Goal: Transaction & Acquisition: Purchase product/service

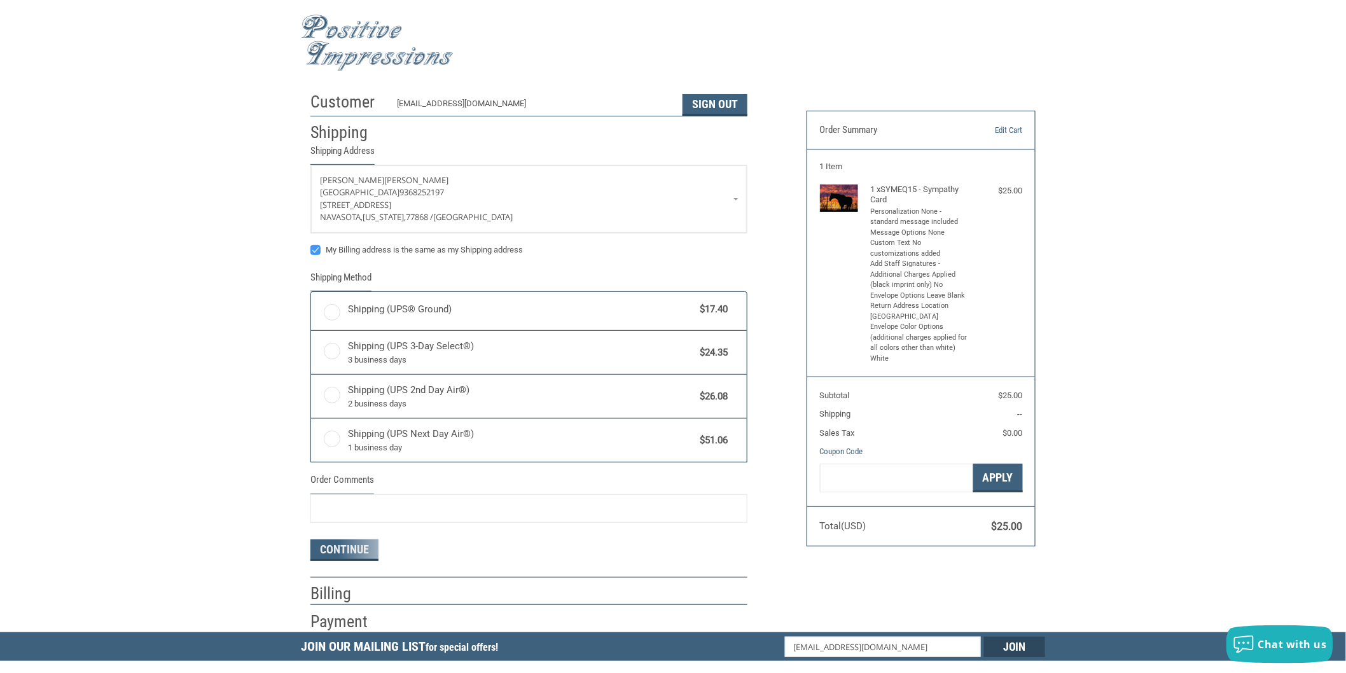
radio input "true"
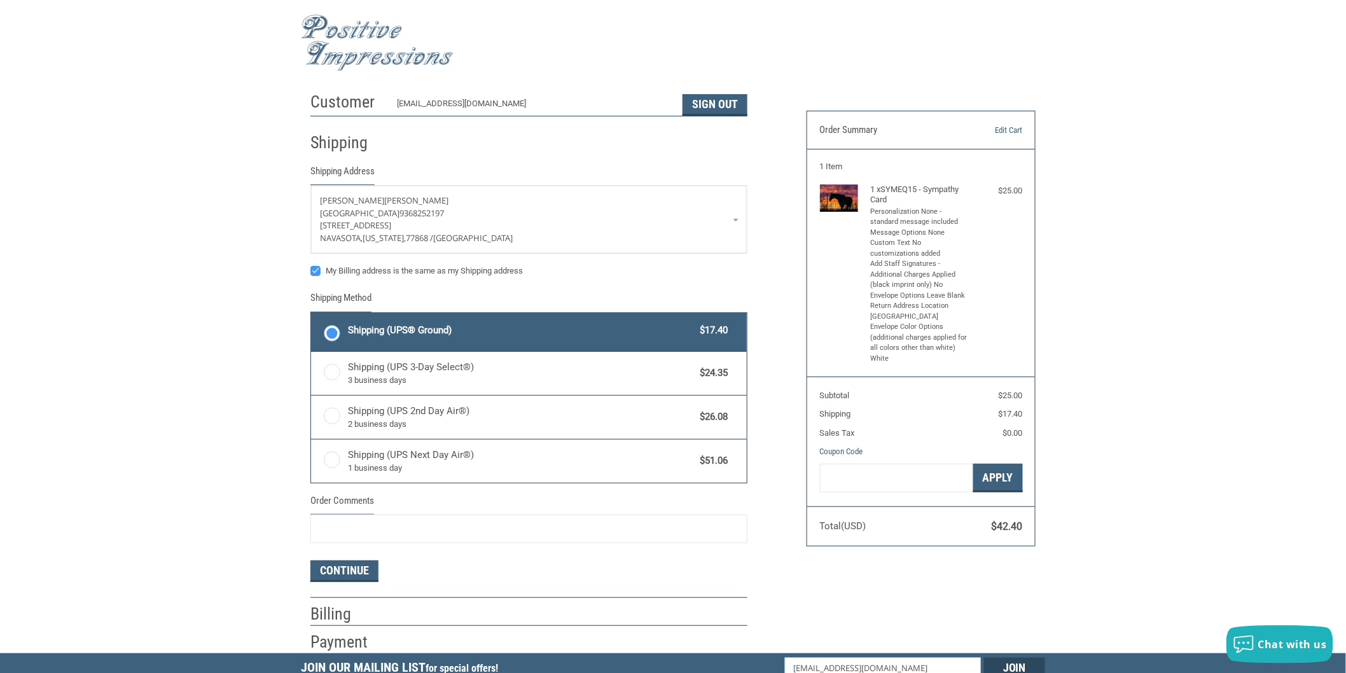
click at [1022, 129] on header "Order Summary Edit Cart" at bounding box center [921, 130] width 228 height 38
click at [1001, 131] on link "Edit Cart" at bounding box center [990, 130] width 65 height 13
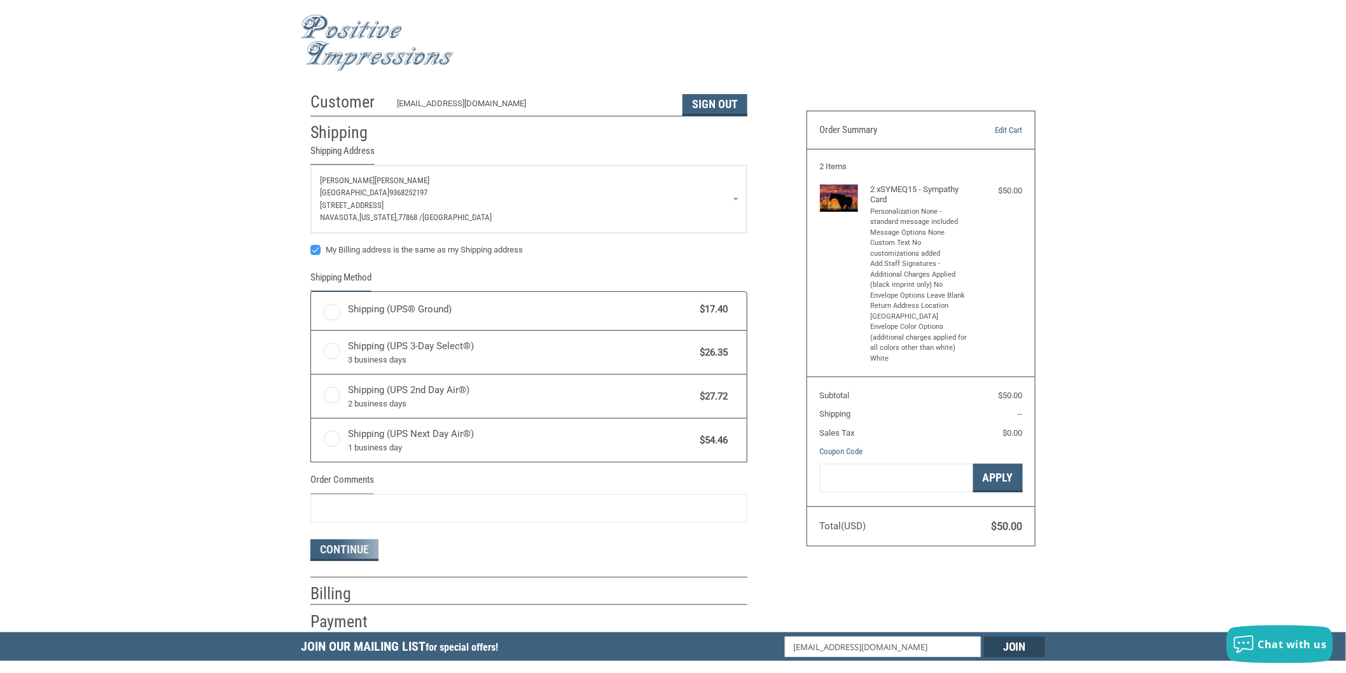
radio input "true"
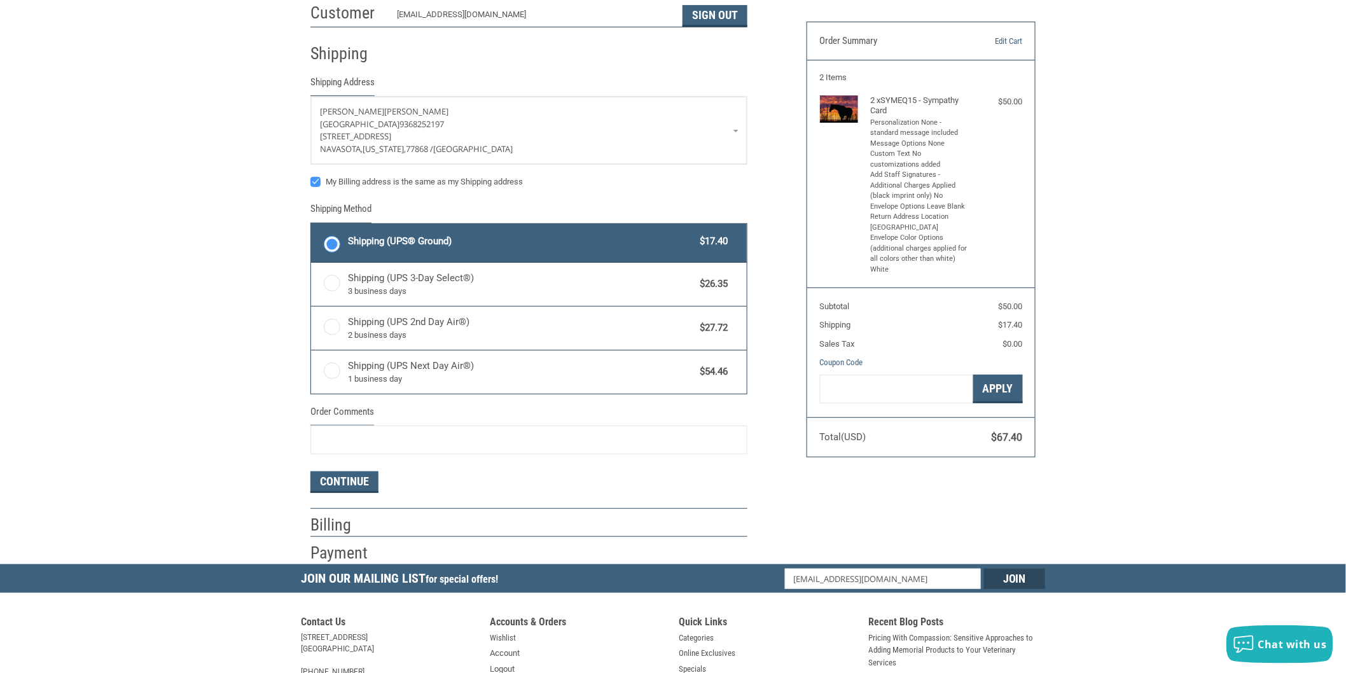
scroll to position [141, 0]
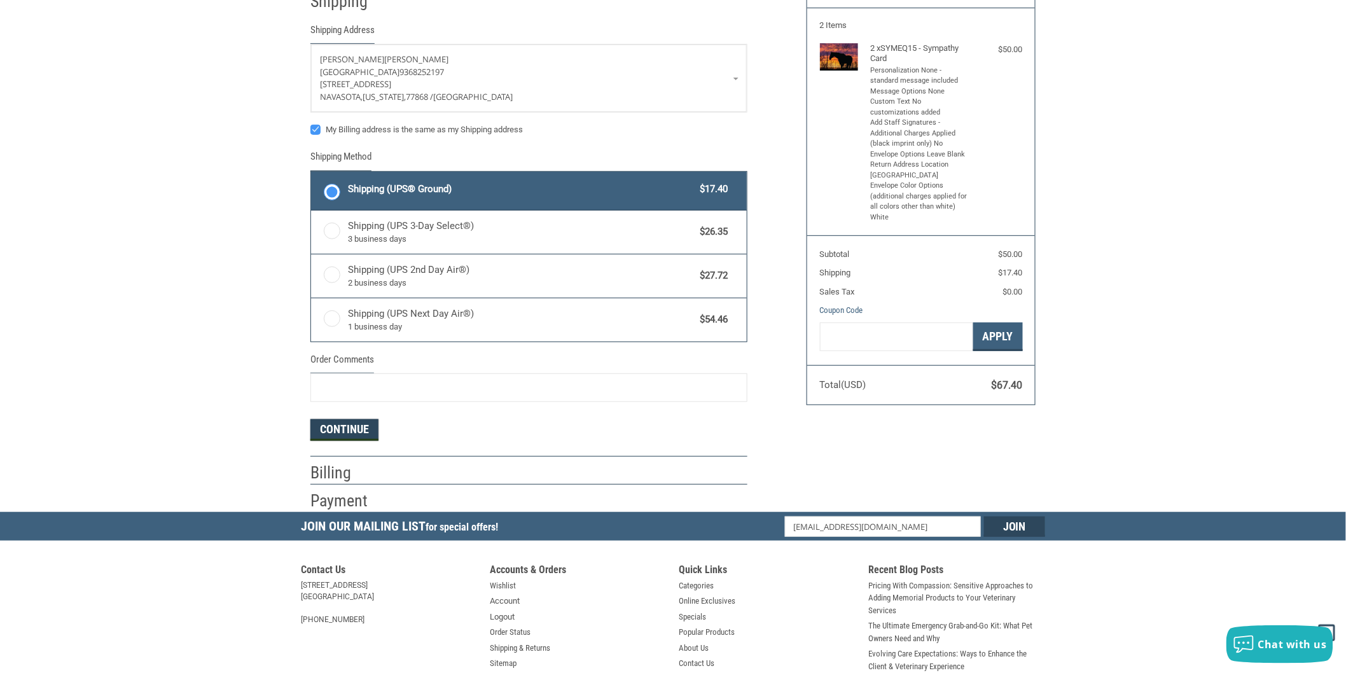
click at [357, 425] on button "Continue" at bounding box center [344, 430] width 68 height 22
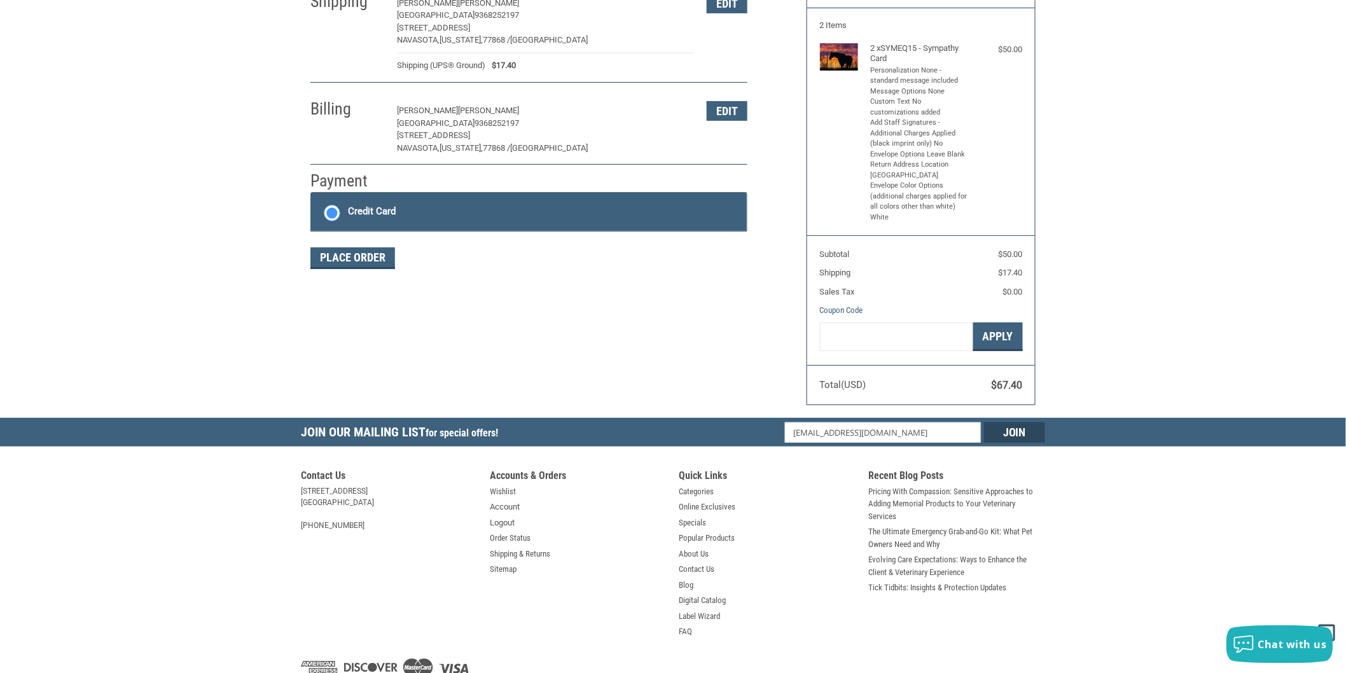
scroll to position [172, 0]
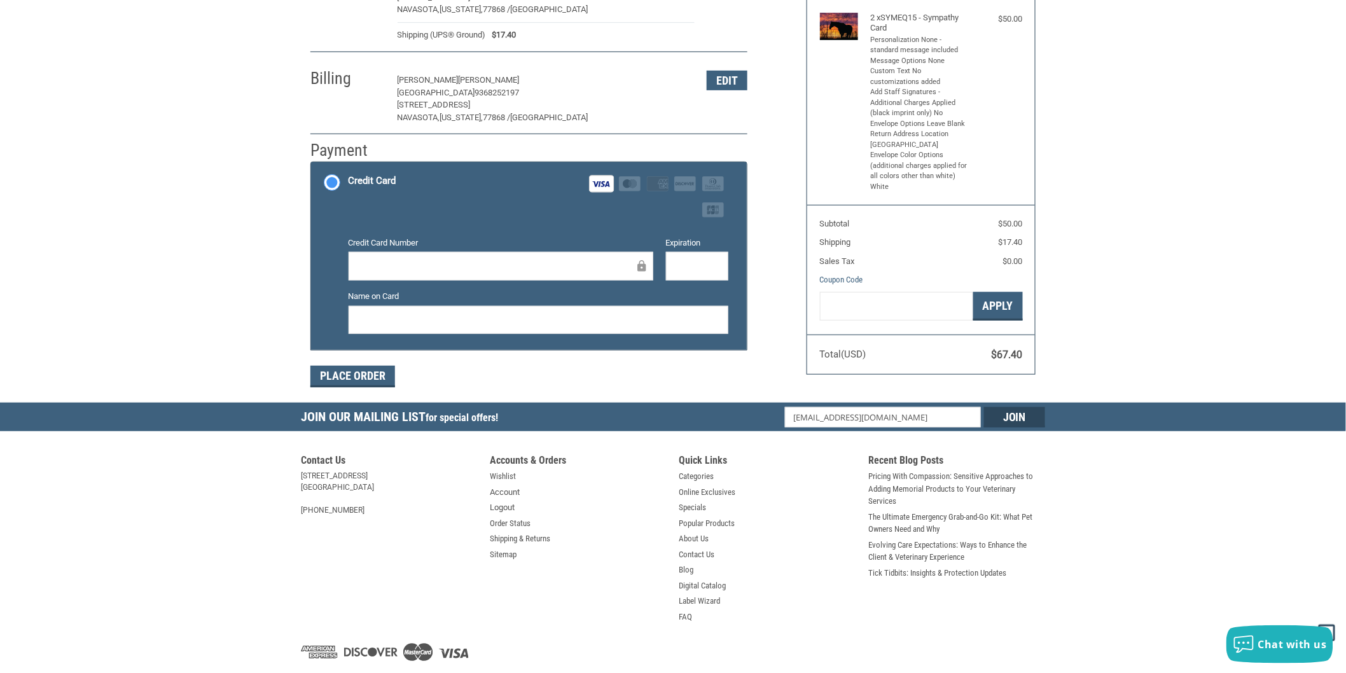
click at [618, 309] on div at bounding box center [539, 320] width 380 height 29
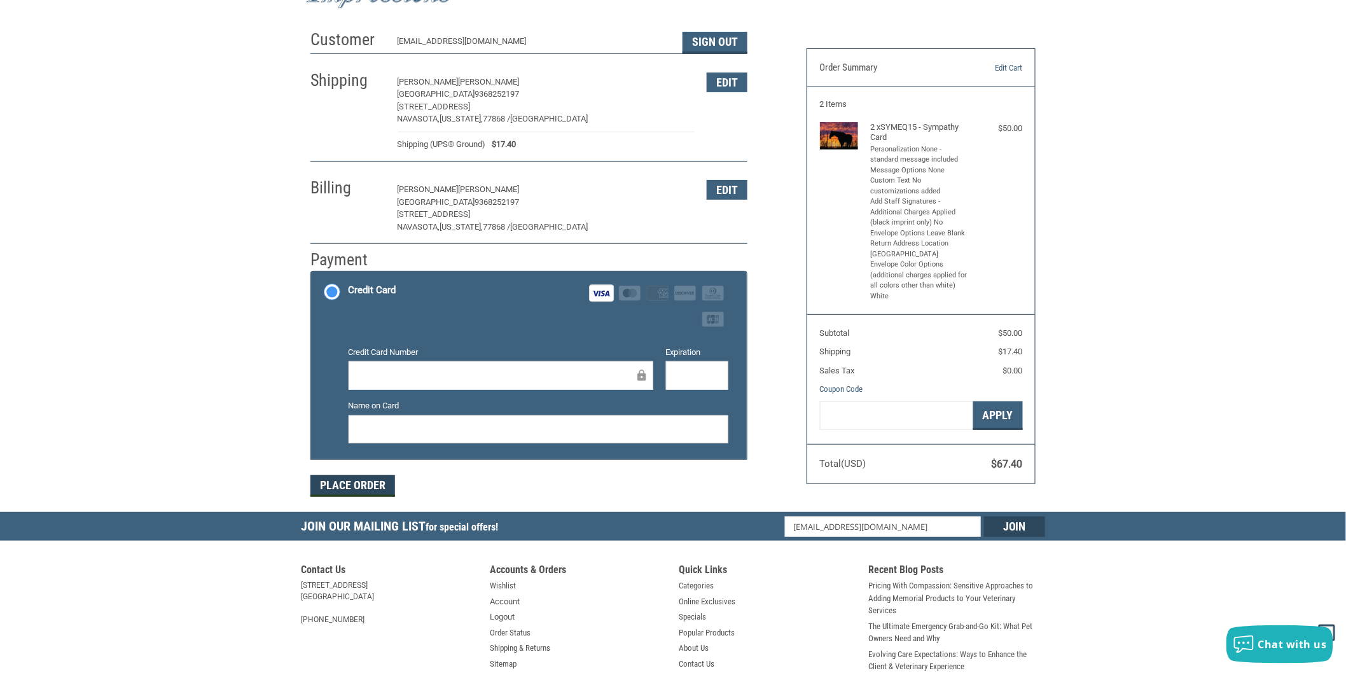
scroll to position [0, 0]
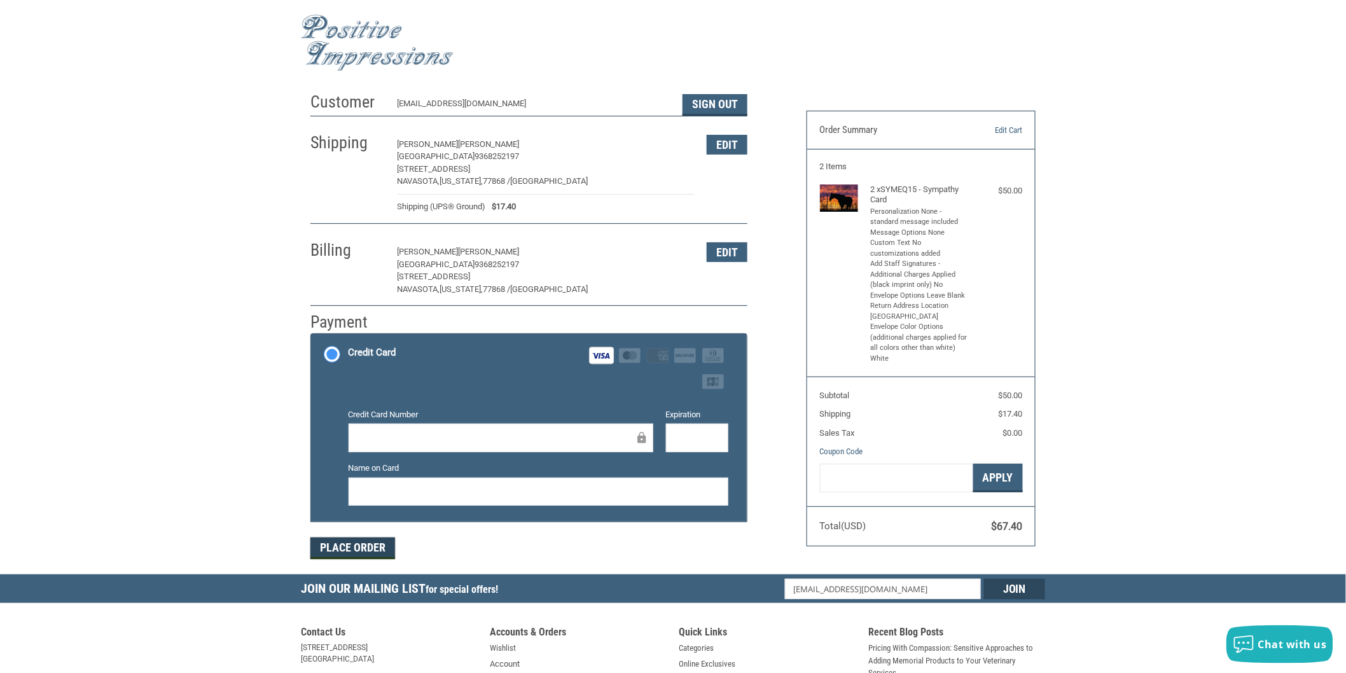
click at [344, 550] on button "Place Order" at bounding box center [352, 549] width 85 height 22
